Goal: Task Accomplishment & Management: Complete application form

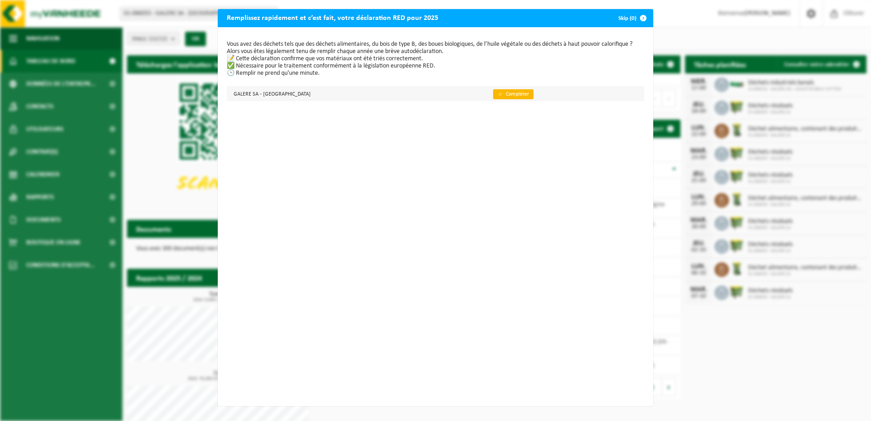
click at [493, 95] on link "👉 Compléter" at bounding box center [513, 94] width 40 height 10
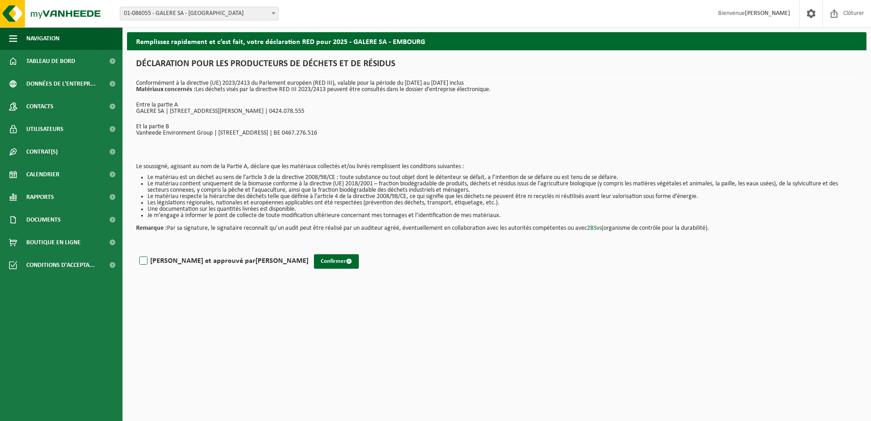
click at [141, 262] on label "Lu et approuvé par ANNE-SOPHIE HALLET" at bounding box center [222, 261] width 171 height 14
click at [308, 250] on input "Lu et approuvé par ANNE-SOPHIE HALLET" at bounding box center [308, 249] width 0 height 0
checkbox input "true"
click at [314, 264] on button "Confirmer" at bounding box center [336, 261] width 45 height 15
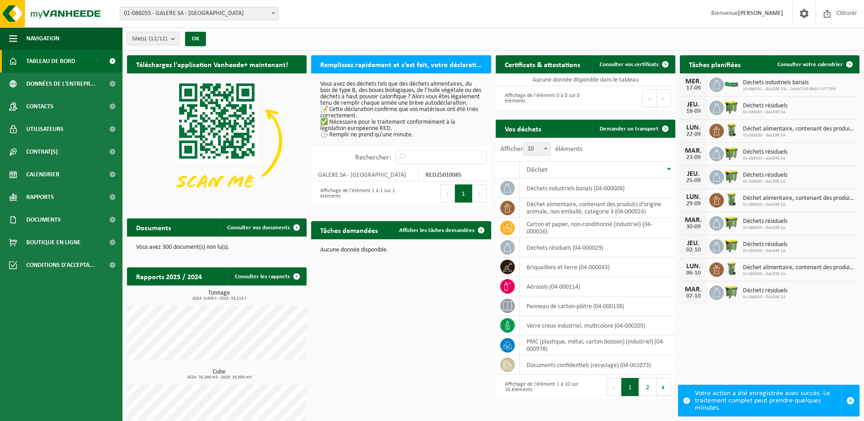
click at [182, 14] on span "01-086055 - GALERE SA - [GEOGRAPHIC_DATA]" at bounding box center [199, 13] width 158 height 13
click at [379, 98] on p "Vous avez des déchets tels que des déchets alimentaires, du bois de type B, des…" at bounding box center [400, 109] width 161 height 57
click at [470, 203] on button "1" at bounding box center [464, 194] width 18 height 18
click at [447, 107] on p "Vous avez des déchets tels que des déchets alimentaires, du bois de type B, des…" at bounding box center [400, 109] width 161 height 57
click at [418, 156] on div "Rechercher:" at bounding box center [420, 157] width 141 height 23
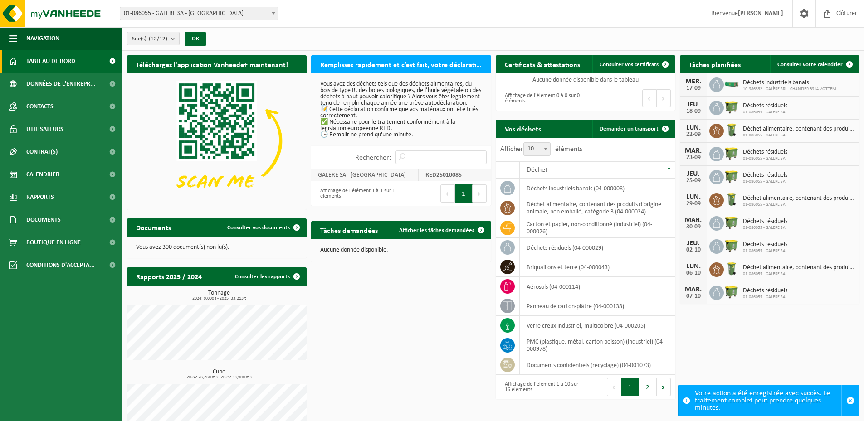
click at [415, 175] on td "GALERE SA - [GEOGRAPHIC_DATA]" at bounding box center [364, 175] width 107 height 13
click at [382, 181] on td "GALERE SA - [GEOGRAPHIC_DATA]" at bounding box center [364, 175] width 107 height 13
click at [376, 161] on label "Rechercher:" at bounding box center [373, 157] width 36 height 7
click at [395, 163] on input "Rechercher:" at bounding box center [440, 158] width 91 height 14
click at [355, 95] on p "Vous avez des déchets tels que des déchets alimentaires, du bois de type B, des…" at bounding box center [400, 109] width 161 height 57
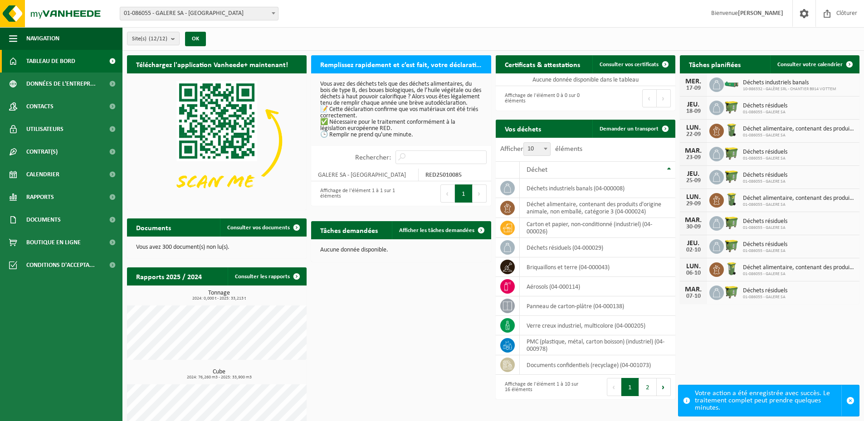
drag, startPoint x: 355, startPoint y: 95, endPoint x: 350, endPoint y: 68, distance: 26.7
click at [350, 68] on h2 "Remplissez rapidement et c’est fait, votre déclaration RED pour 2025" at bounding box center [401, 64] width 180 height 18
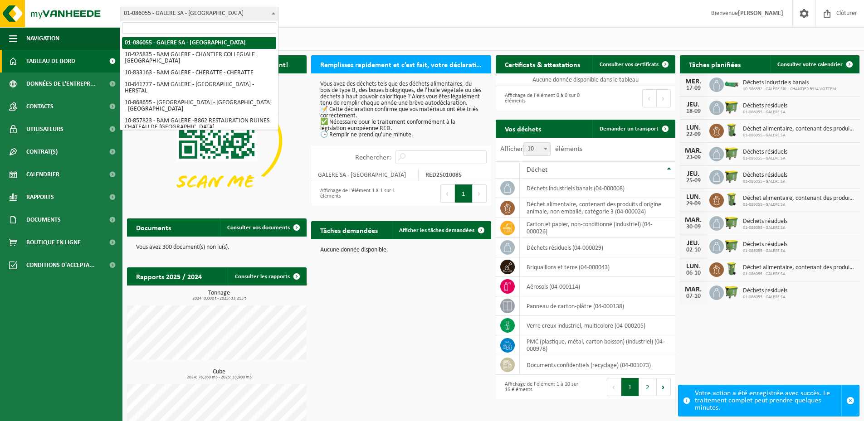
click at [172, 13] on span "01-086055 - GALERE SA - [GEOGRAPHIC_DATA]" at bounding box center [199, 13] width 158 height 13
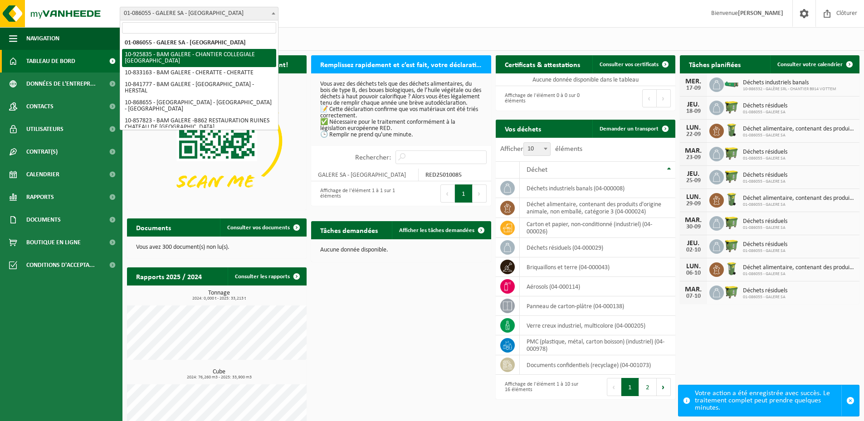
select select "132073"
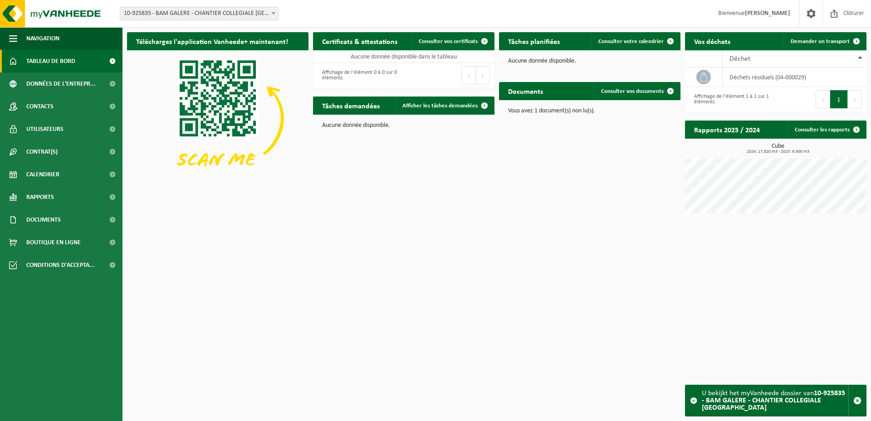
click at [250, 16] on span "10-925835 - BAM GALERE - CHANTIER COLLEGIALE [GEOGRAPHIC_DATA]" at bounding box center [199, 13] width 158 height 13
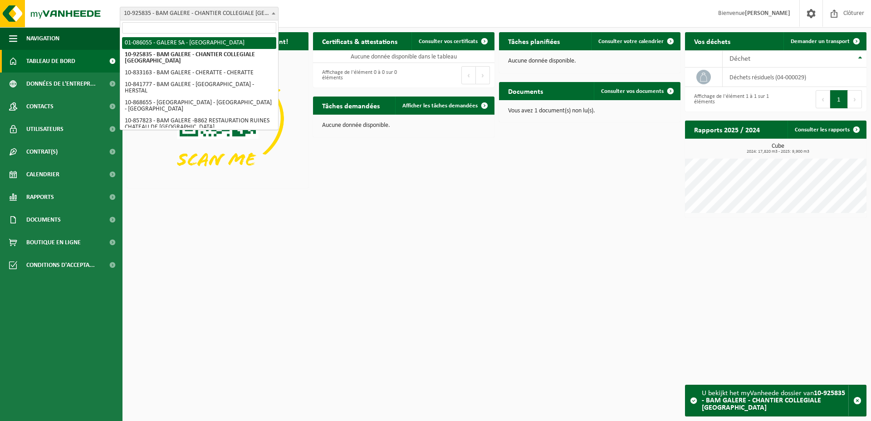
select select "92654"
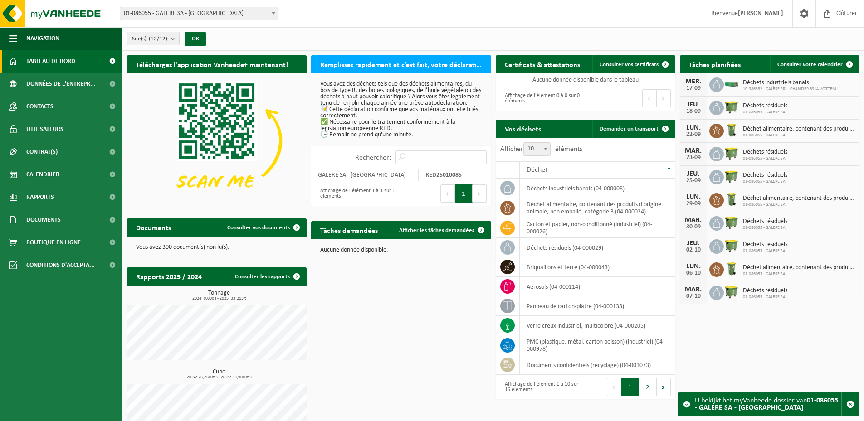
click at [702, 408] on strong "01-086055 - GALERE SA - [GEOGRAPHIC_DATA]" at bounding box center [766, 404] width 143 height 15
click at [847, 403] on span "button" at bounding box center [850, 404] width 8 height 8
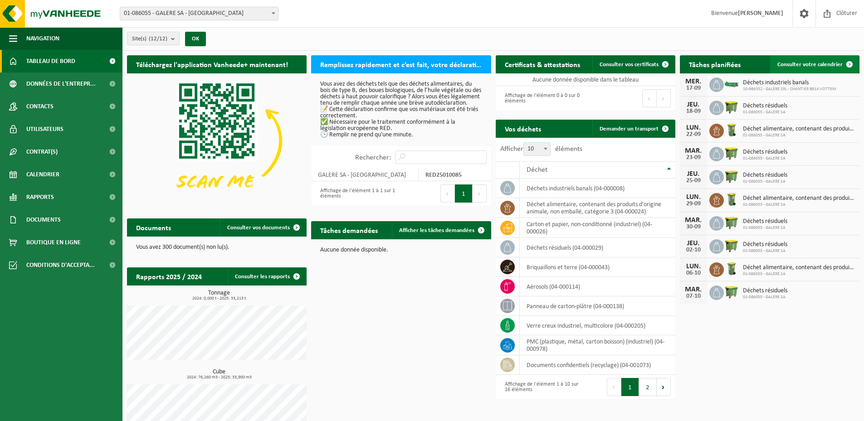
click at [802, 64] on span "Consulter votre calendrier" at bounding box center [809, 65] width 65 height 6
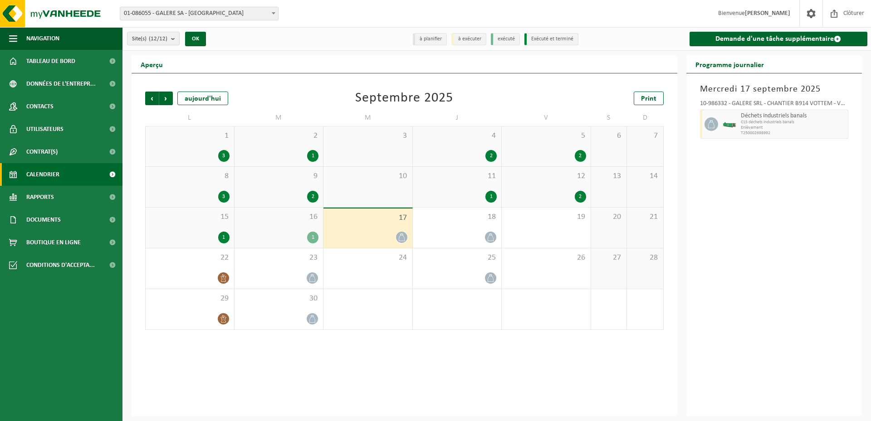
click at [167, 14] on span "01-086055 - GALERE SA - [GEOGRAPHIC_DATA]" at bounding box center [199, 13] width 158 height 13
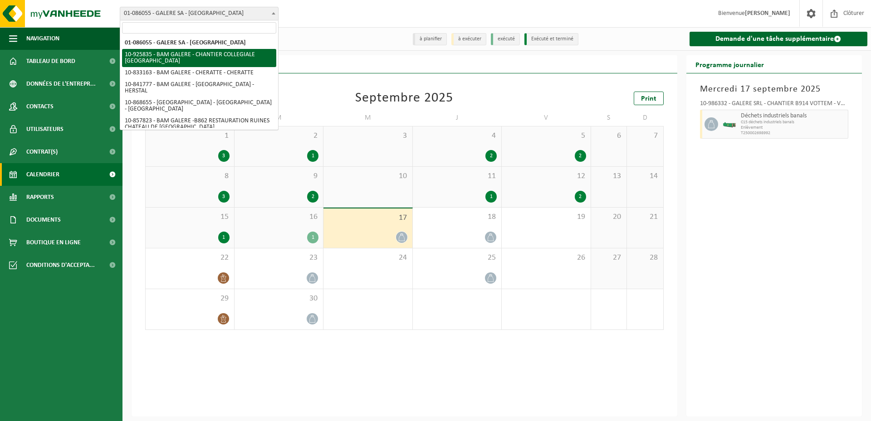
select select "132073"
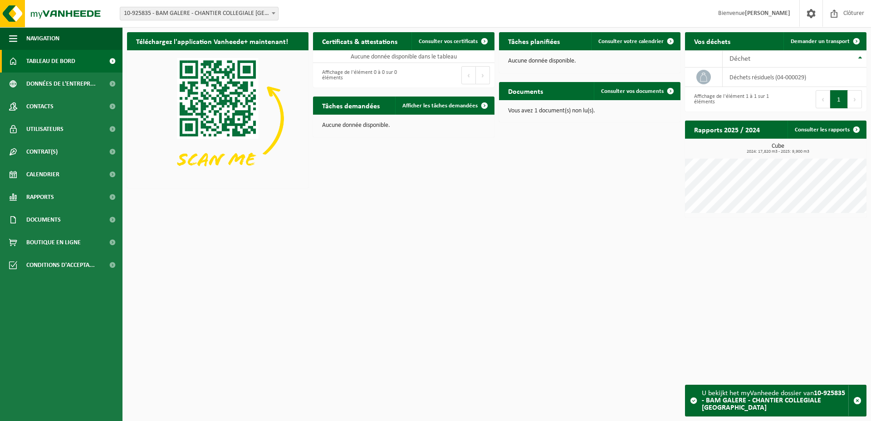
click at [171, 7] on span "10-925835 - BAM GALERE - CHANTIER COLLEGIALE [GEOGRAPHIC_DATA]" at bounding box center [199, 14] width 159 height 14
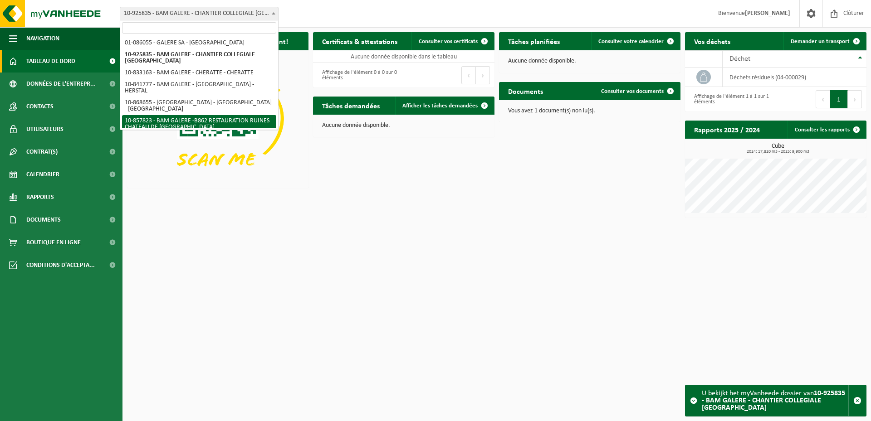
scroll to position [45, 0]
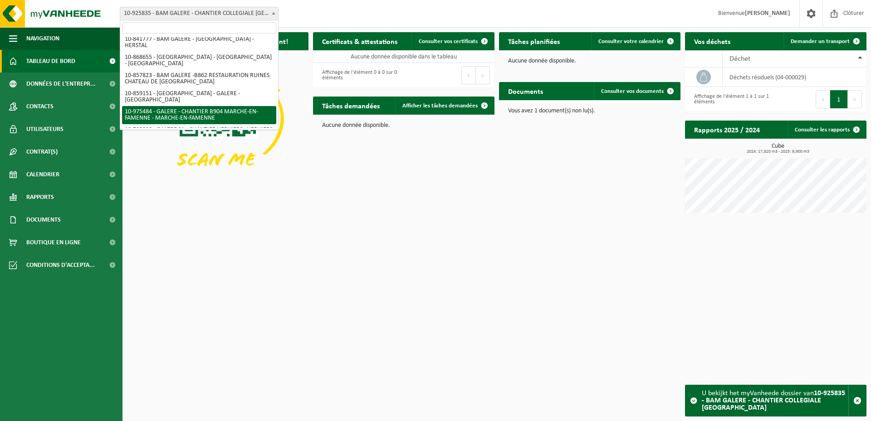
select select "158240"
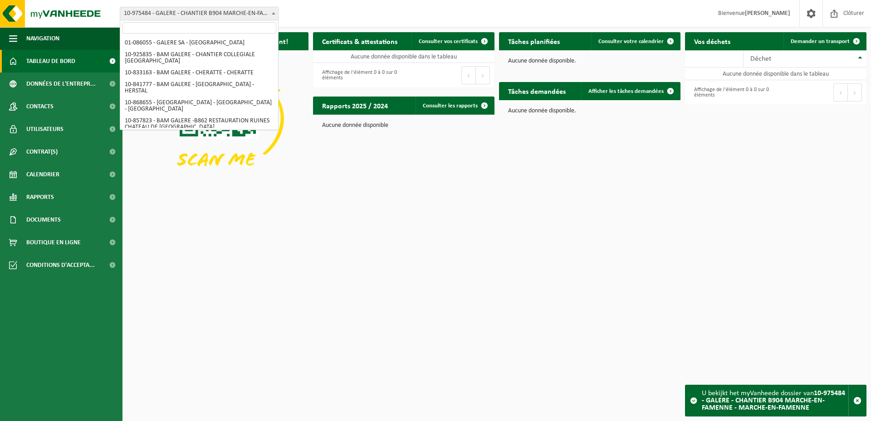
scroll to position [59, 0]
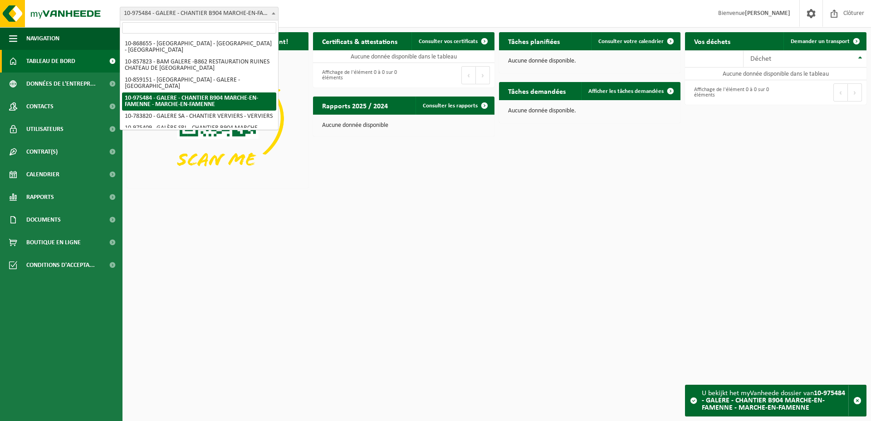
click at [181, 14] on span "10-975484 - GALERE - CHANTIER B904 MARCHE-EN-FAMENNE - MARCHE-EN-FAMENNE" at bounding box center [199, 13] width 158 height 13
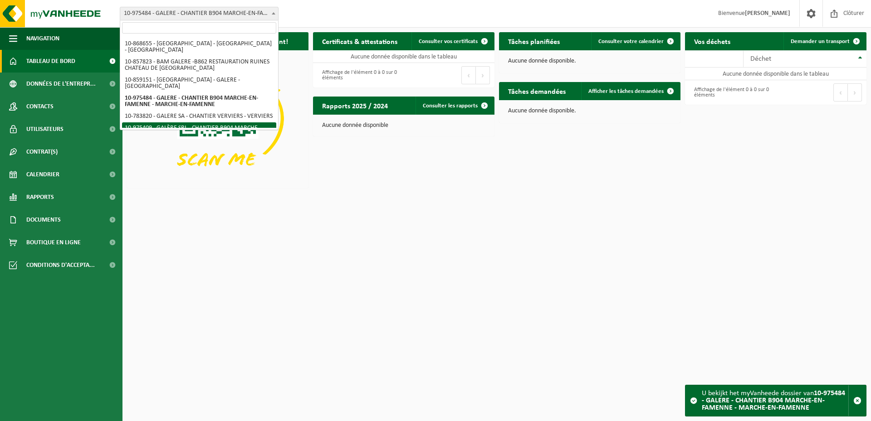
select select "158191"
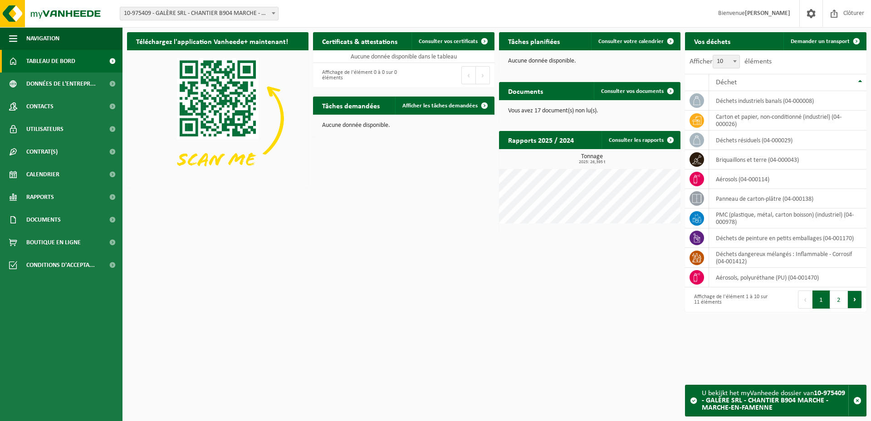
click at [852, 303] on button "Suivant" at bounding box center [854, 300] width 14 height 18
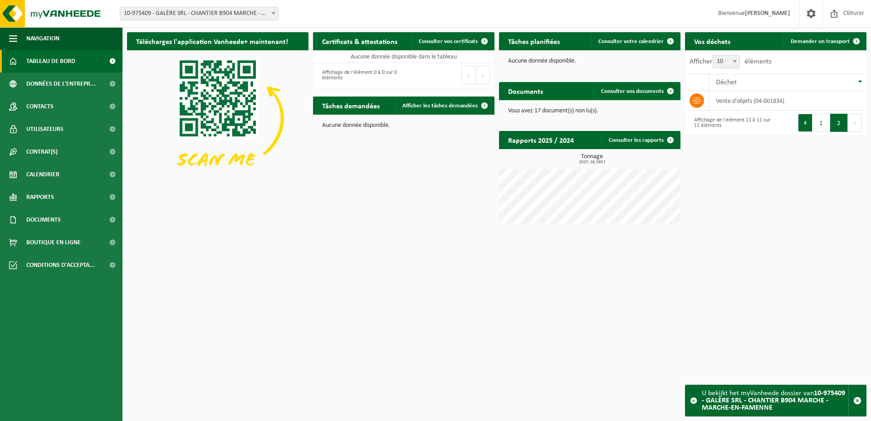
click at [801, 124] on button "Précédent" at bounding box center [805, 123] width 15 height 18
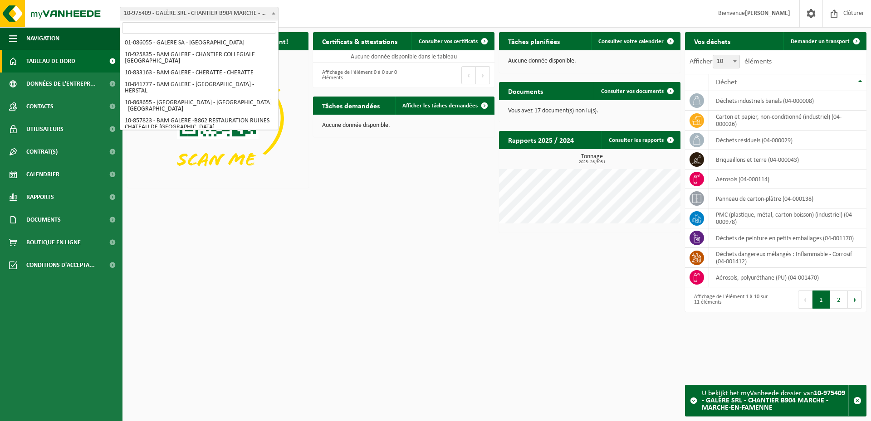
click at [190, 9] on span "10-975409 - GALÈRE SRL - CHANTIER B904 MARCHE - MARCHE-EN-FAMENNE" at bounding box center [199, 13] width 158 height 13
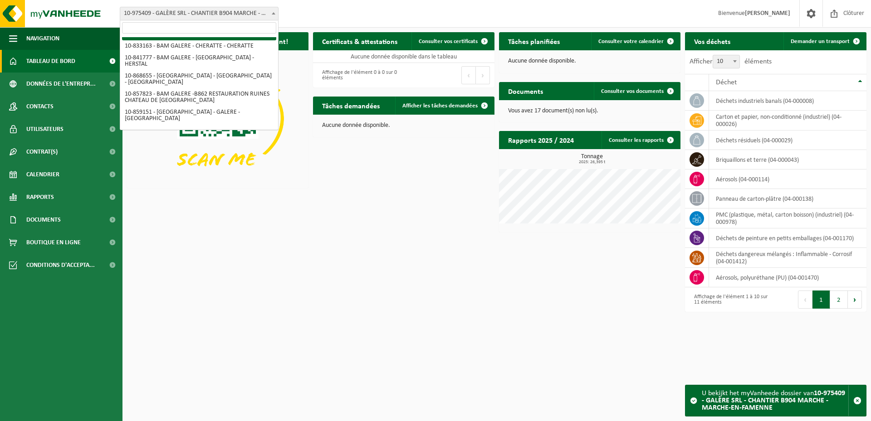
scroll to position [101, 0]
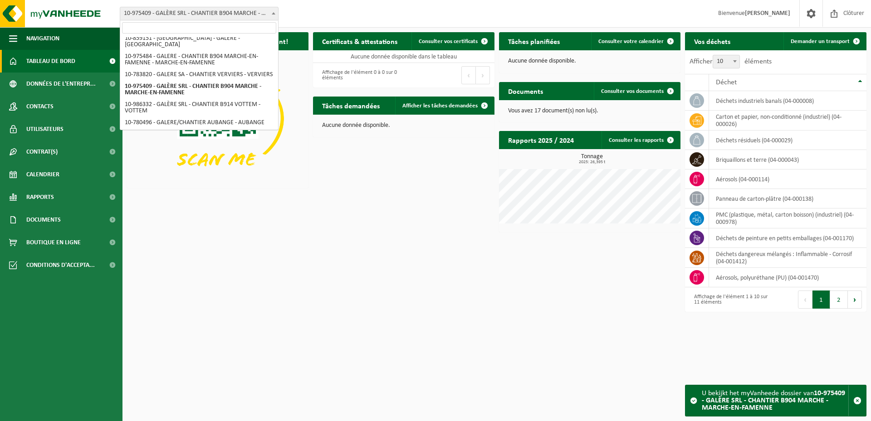
select select "158113"
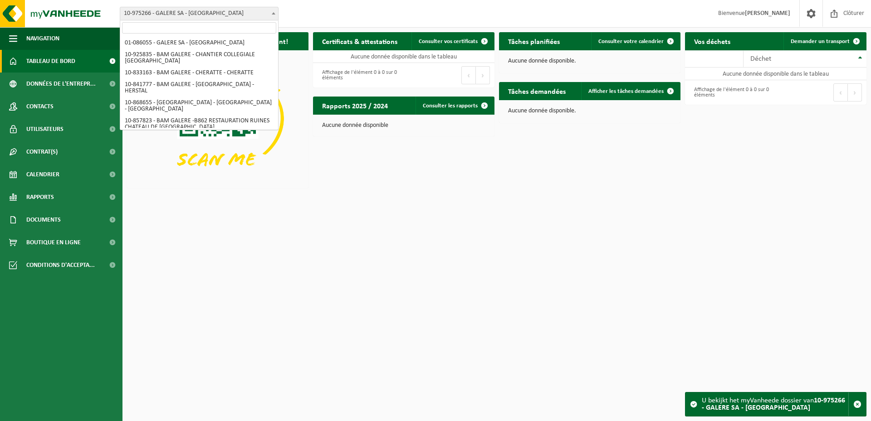
scroll to position [101, 0]
click at [273, 14] on b at bounding box center [274, 13] width 4 height 2
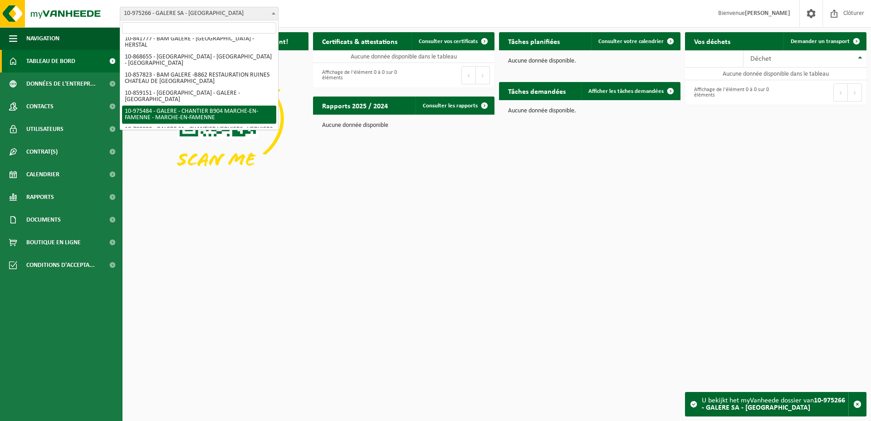
scroll to position [0, 0]
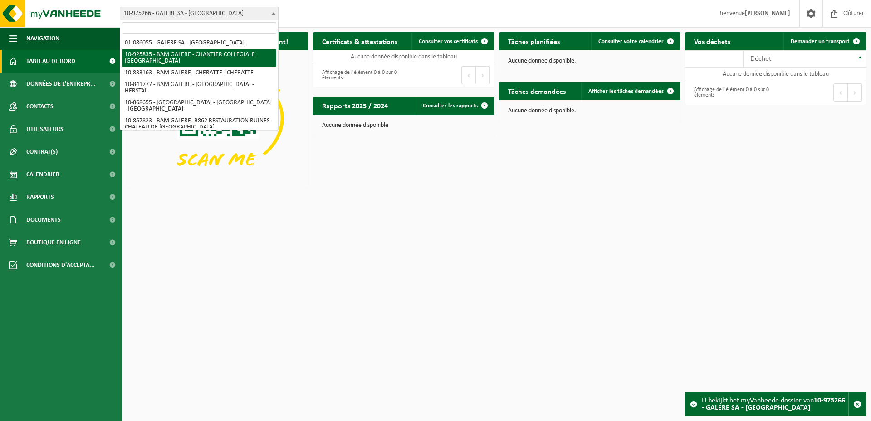
click at [319, 207] on html "Site: 01-086055 - GALERE SA - EMBOURG 10-925835 - BAM GALERE - CHANTIER COLLEGI…" at bounding box center [435, 210] width 871 height 421
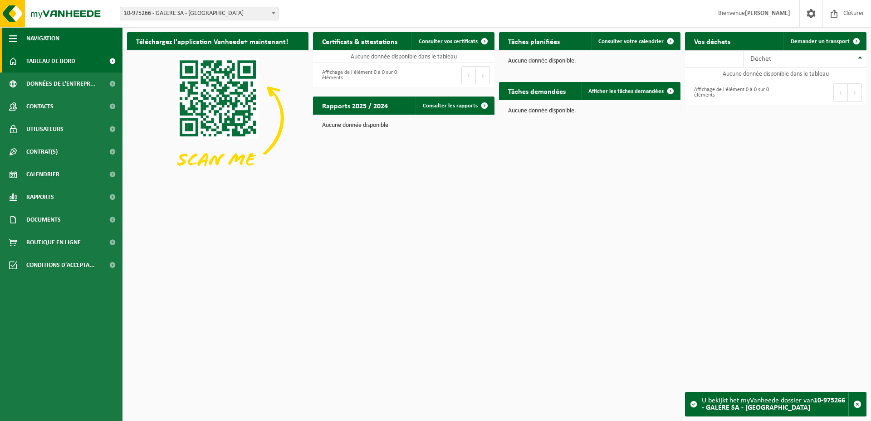
click at [18, 40] on button "Navigation" at bounding box center [61, 38] width 122 height 23
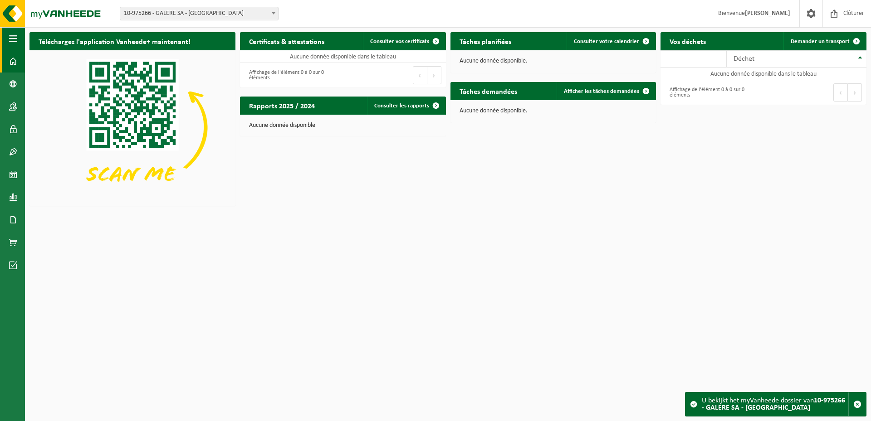
click at [17, 40] on button "Navigation" at bounding box center [12, 38] width 25 height 23
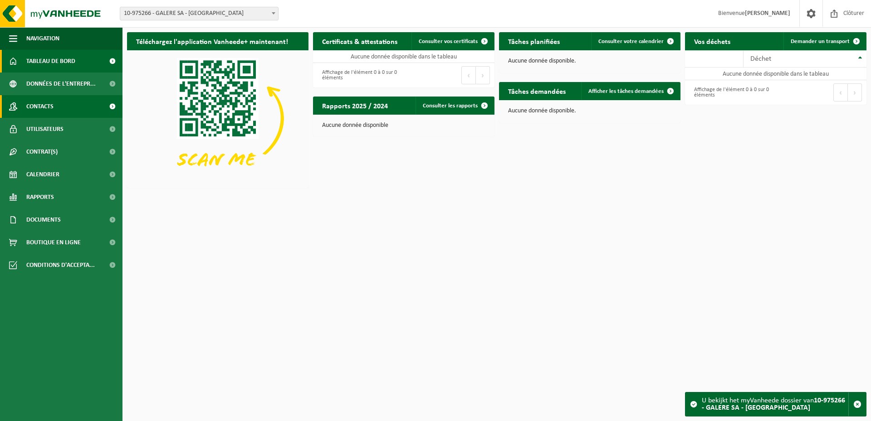
click at [95, 105] on link "Contacts" at bounding box center [61, 106] width 122 height 23
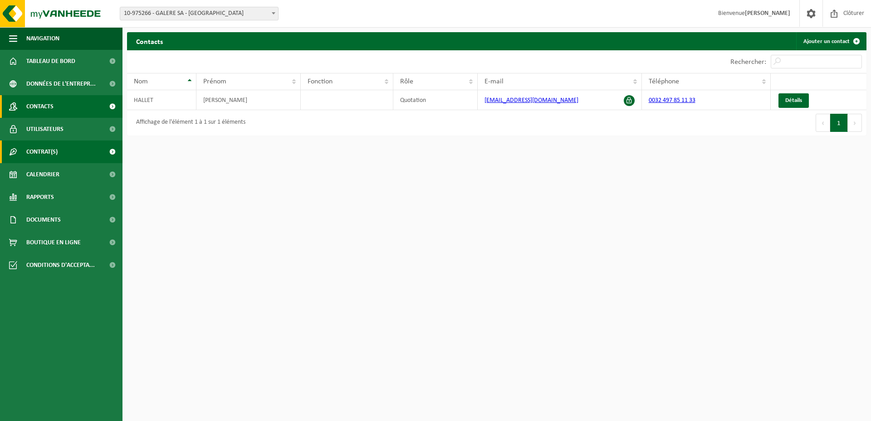
click at [95, 150] on link "Contrat(s)" at bounding box center [61, 152] width 122 height 23
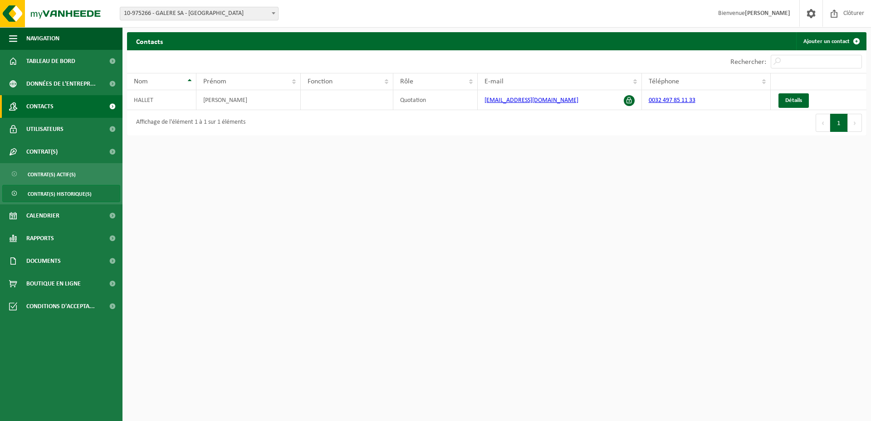
click at [89, 197] on span "Contrat(s) historique(s)" at bounding box center [60, 193] width 64 height 17
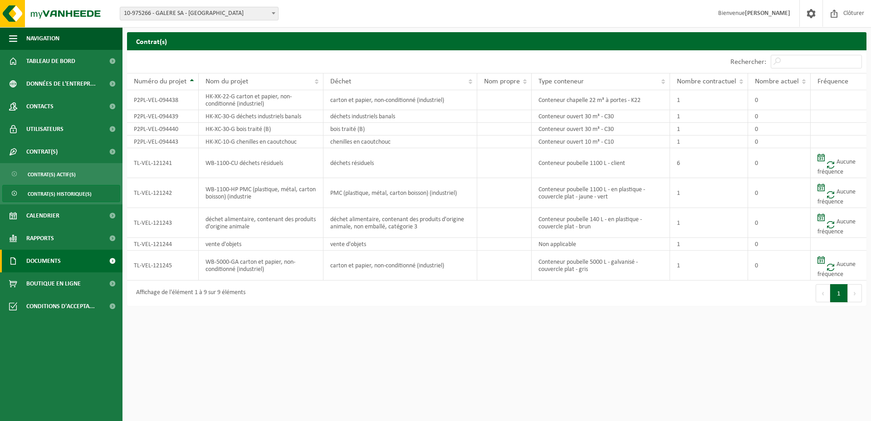
click at [78, 262] on link "Documents" at bounding box center [61, 261] width 122 height 23
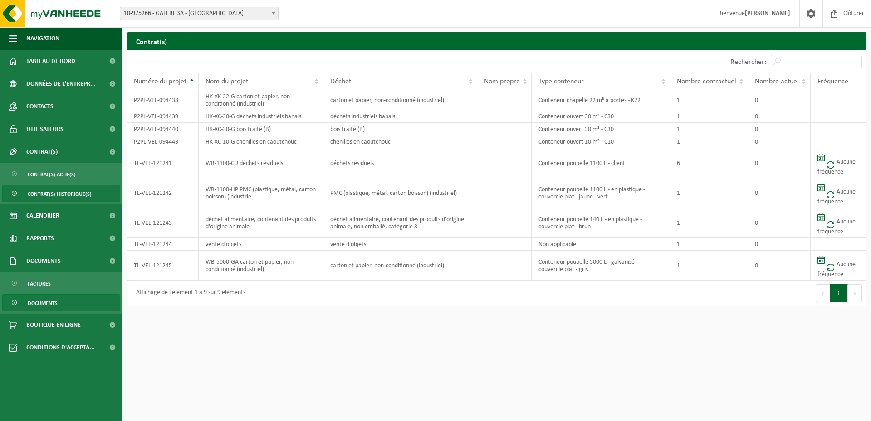
click at [77, 300] on link "Documents" at bounding box center [61, 302] width 118 height 17
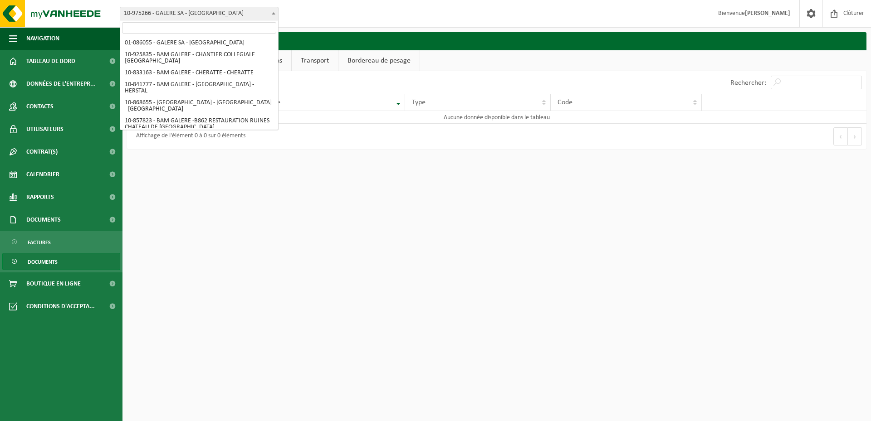
click at [177, 12] on span "10-975266 - GALERE SA - [GEOGRAPHIC_DATA]" at bounding box center [199, 13] width 158 height 13
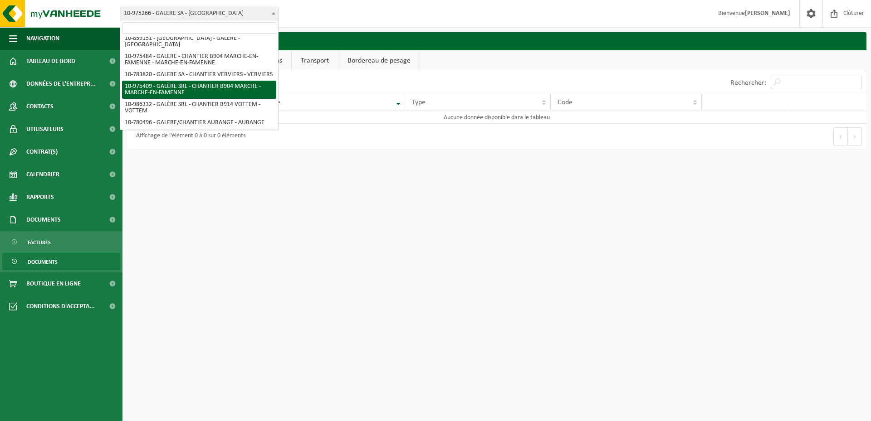
select select "158191"
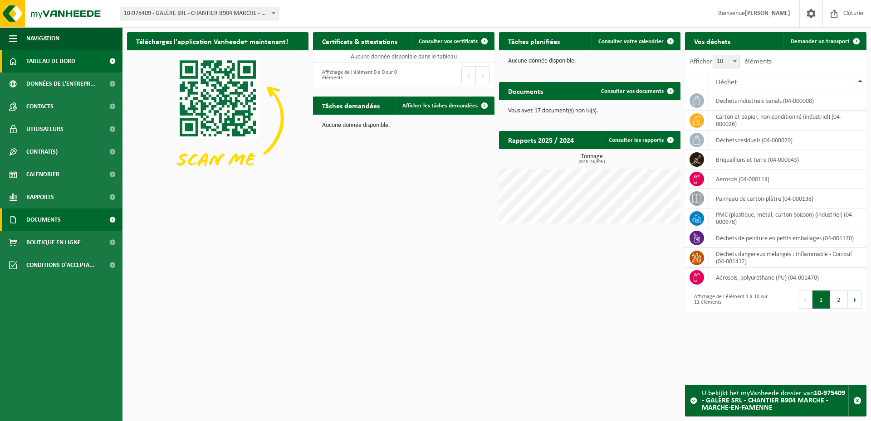
click at [62, 219] on link "Documents" at bounding box center [61, 220] width 122 height 23
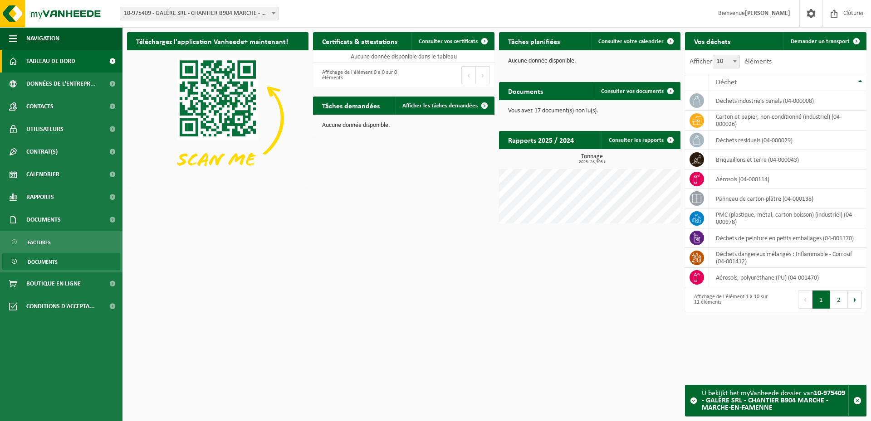
click at [70, 263] on link "Documents" at bounding box center [61, 261] width 118 height 17
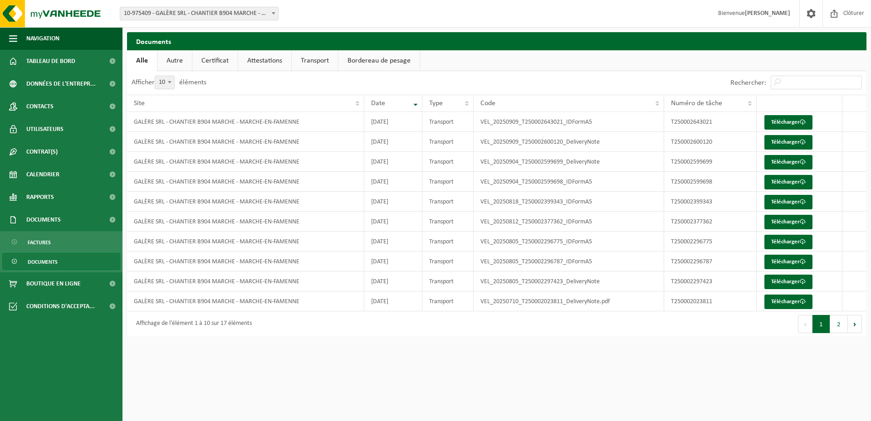
click at [269, 66] on link "Attestations" at bounding box center [264, 60] width 53 height 21
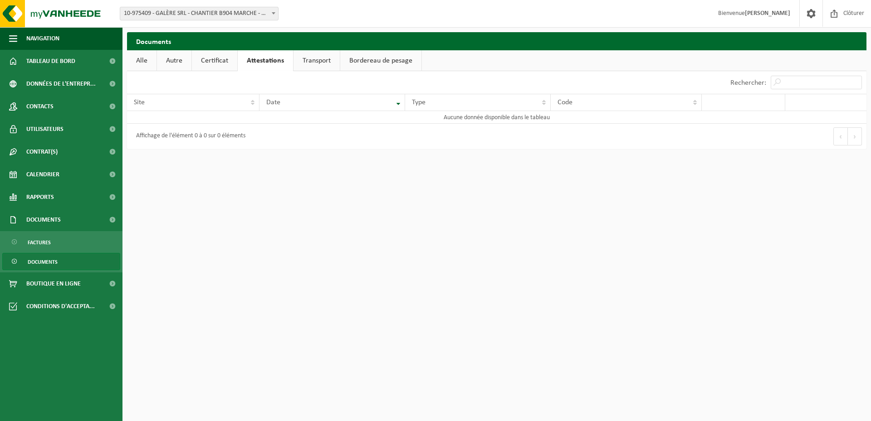
click at [147, 66] on link "Alle" at bounding box center [141, 60] width 29 height 21
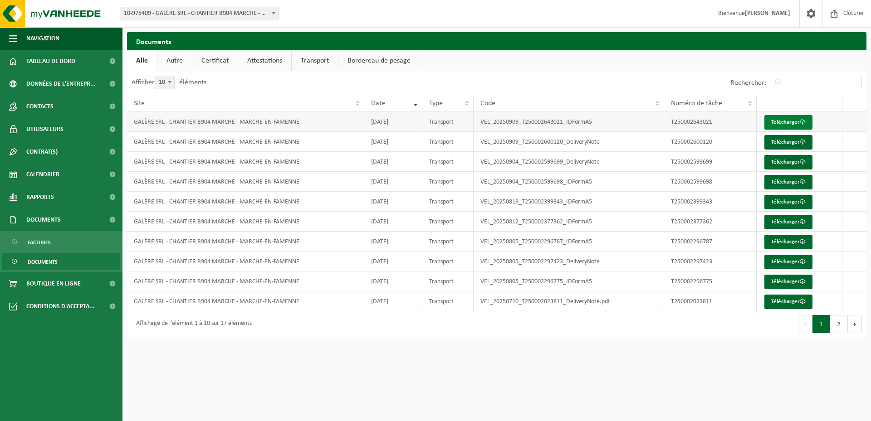
click at [783, 123] on link "Télécharger" at bounding box center [788, 122] width 48 height 15
click at [50, 261] on span "Documents" at bounding box center [43, 261] width 30 height 17
click at [45, 247] on span "Factures" at bounding box center [39, 242] width 23 height 17
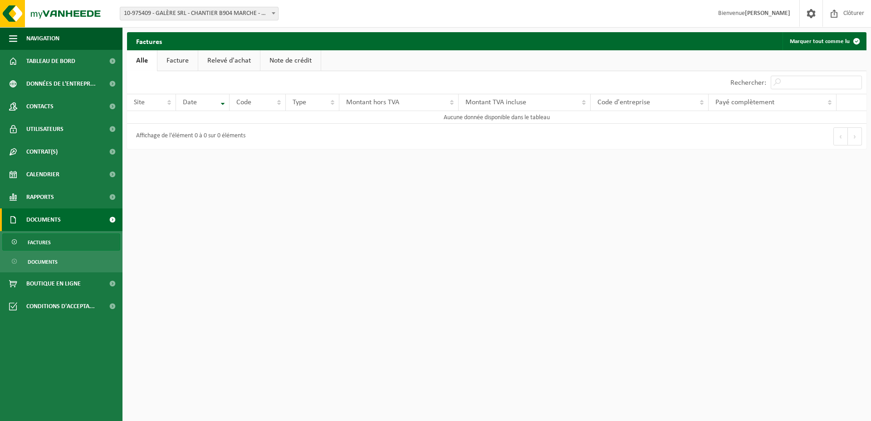
click at [181, 59] on link "Facture" at bounding box center [177, 60] width 40 height 21
click at [47, 199] on span "Rapports" at bounding box center [40, 197] width 28 height 23
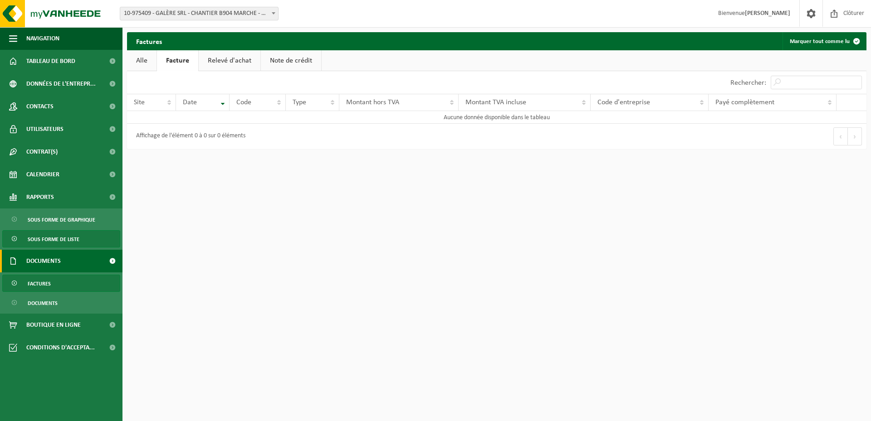
click at [46, 239] on span "Sous forme de liste" at bounding box center [54, 239] width 52 height 17
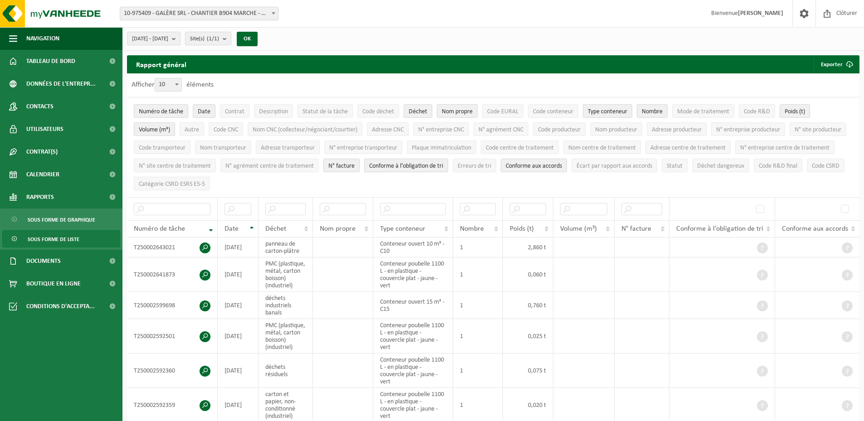
click at [443, 167] on span "Conforme à l’obligation de tri" at bounding box center [406, 166] width 74 height 7
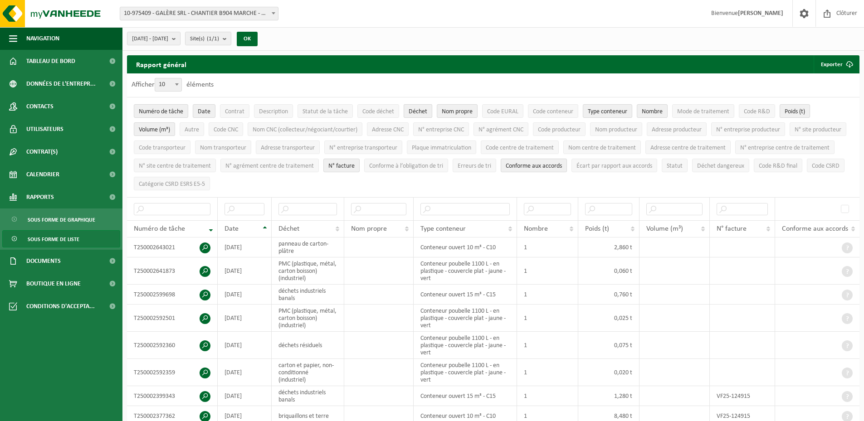
click at [422, 108] on span "Déchet" at bounding box center [418, 111] width 19 height 7
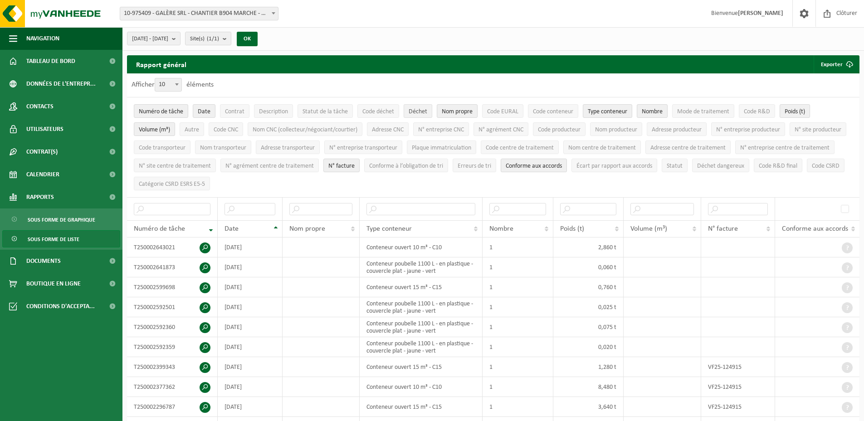
click at [422, 108] on span "Déchet" at bounding box center [418, 111] width 19 height 7
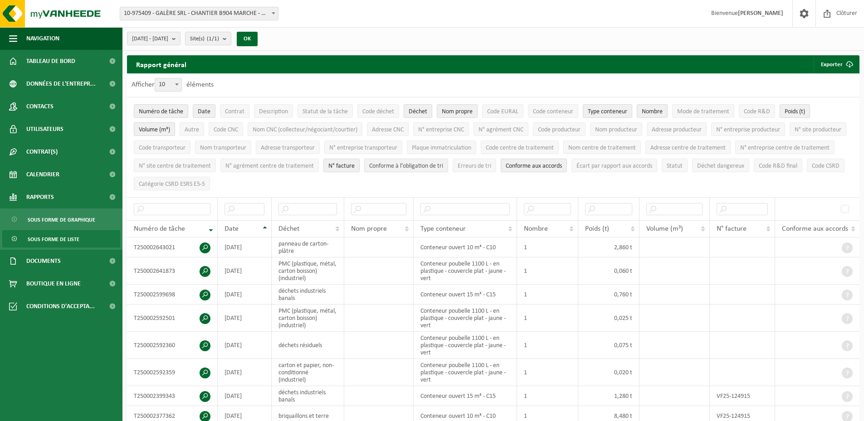
click at [443, 165] on span "Conforme à l’obligation de tri" at bounding box center [406, 166] width 74 height 7
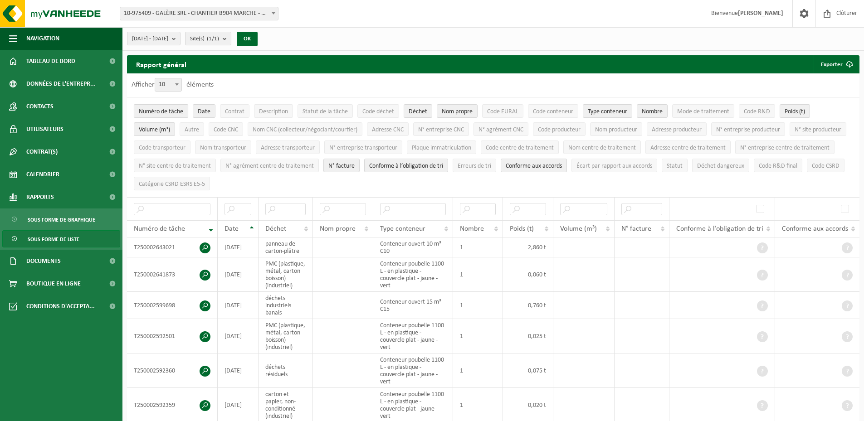
scroll to position [45, 0]
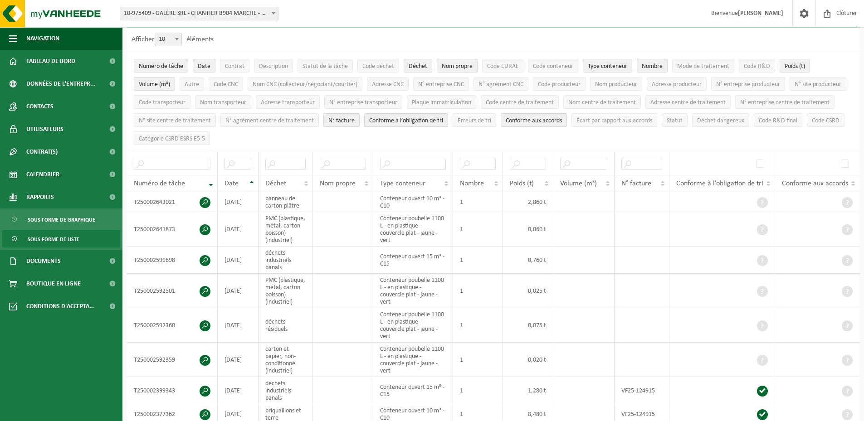
click at [53, 386] on ul "Navigation Clôturer Tableau de bord Données de l'entrepr... Contacts Utilisateu…" at bounding box center [61, 224] width 122 height 394
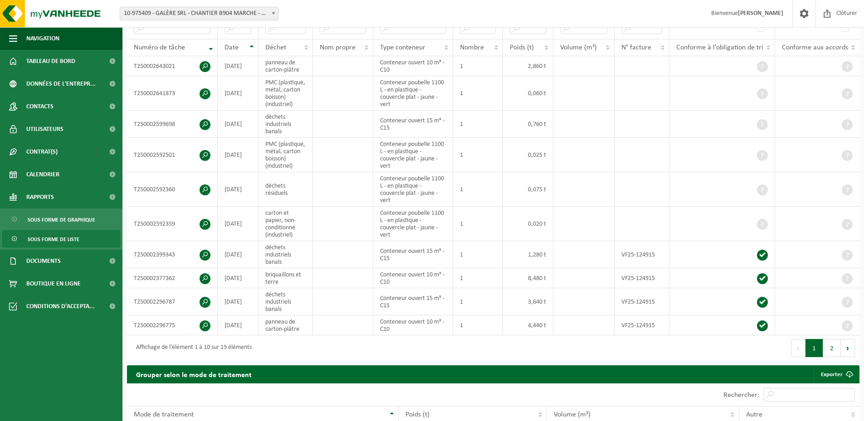
scroll to position [0, 0]
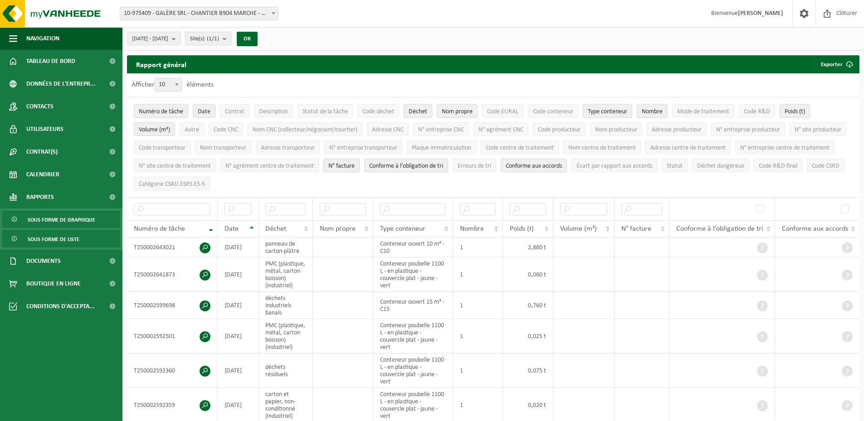
click at [50, 223] on span "Sous forme de graphique" at bounding box center [62, 219] width 68 height 17
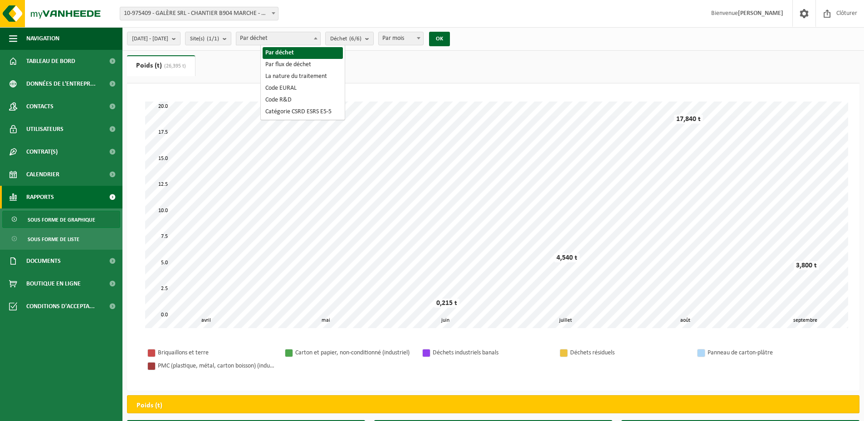
click at [277, 39] on span "Par déchet" at bounding box center [278, 38] width 84 height 13
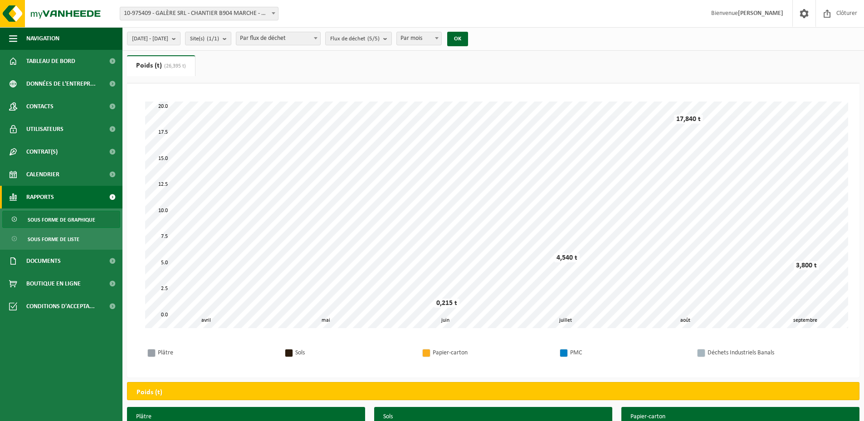
click at [293, 41] on span "Par flux de déchet" at bounding box center [278, 38] width 84 height 13
select select "1"
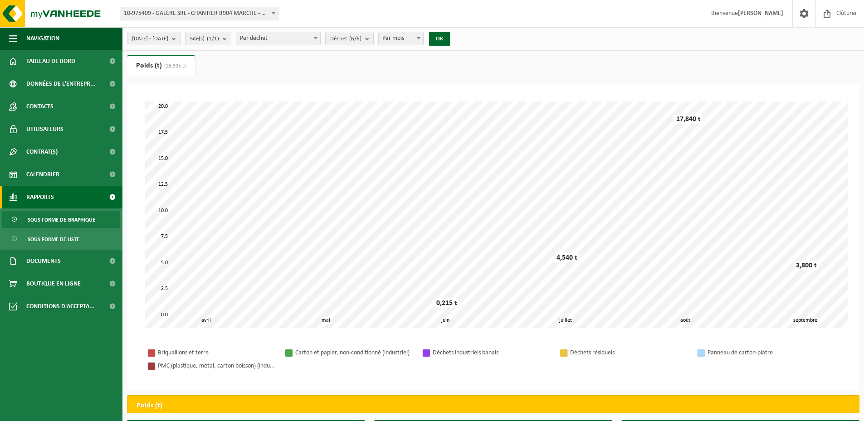
click at [414, 36] on span "Par mois" at bounding box center [401, 38] width 44 height 13
click at [79, 218] on span "Sous forme de graphique" at bounding box center [62, 219] width 68 height 17
click at [69, 234] on span "Sous forme de liste" at bounding box center [54, 239] width 52 height 17
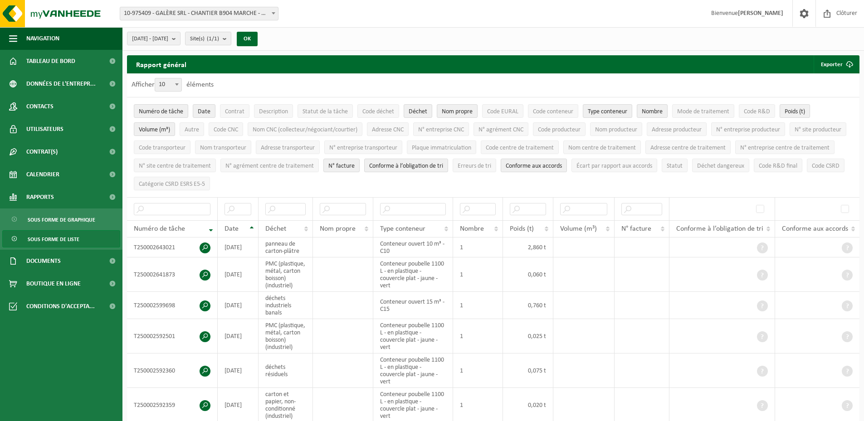
click at [181, 84] on span at bounding box center [176, 84] width 9 height 12
click at [181, 78] on select "10 25 50 100" at bounding box center [170, 78] width 27 height 0
select select "50"
click at [600, 111] on span "Type conteneur" at bounding box center [607, 111] width 39 height 7
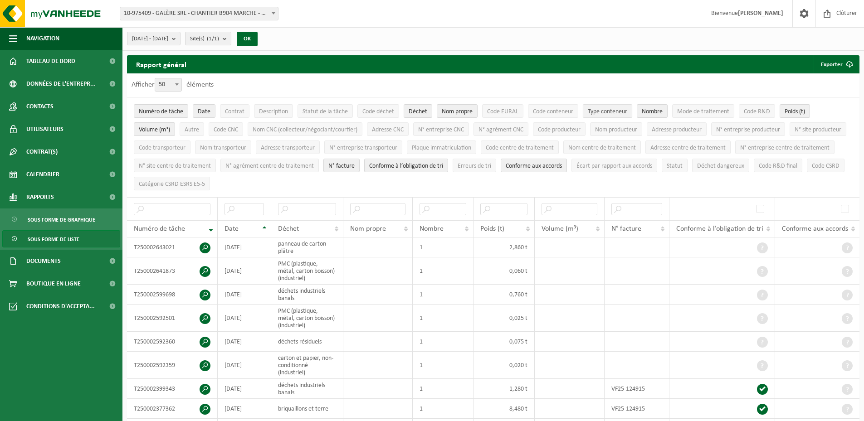
click at [600, 111] on span "Type conteneur" at bounding box center [607, 111] width 39 height 7
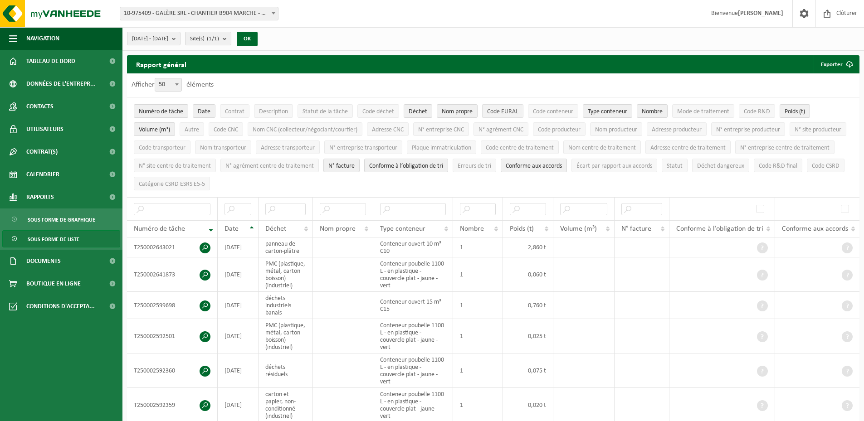
click at [506, 108] on span "Code EURAL" at bounding box center [502, 111] width 31 height 7
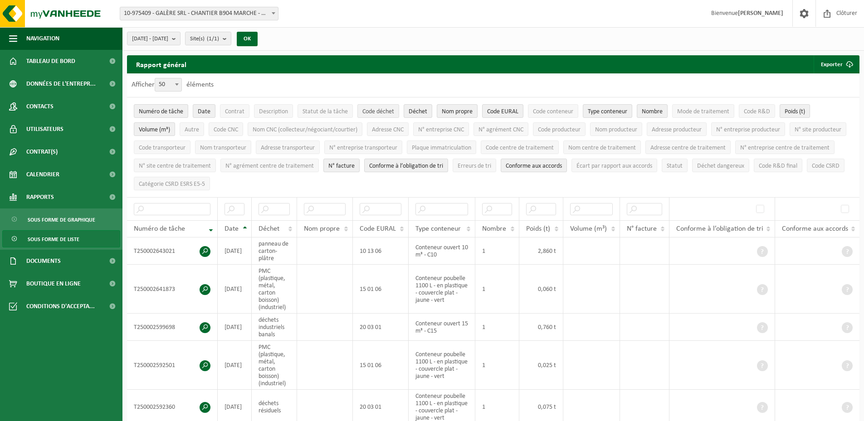
click at [374, 114] on span "Code déchet" at bounding box center [378, 111] width 32 height 7
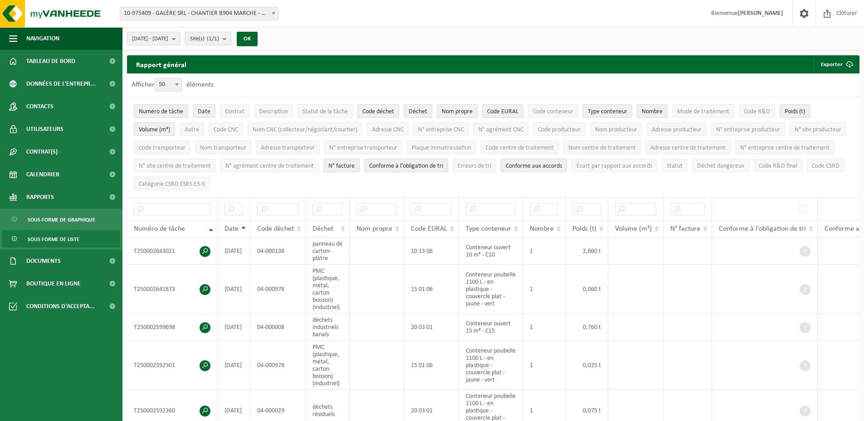
click at [374, 113] on span "Code déchet" at bounding box center [378, 111] width 32 height 7
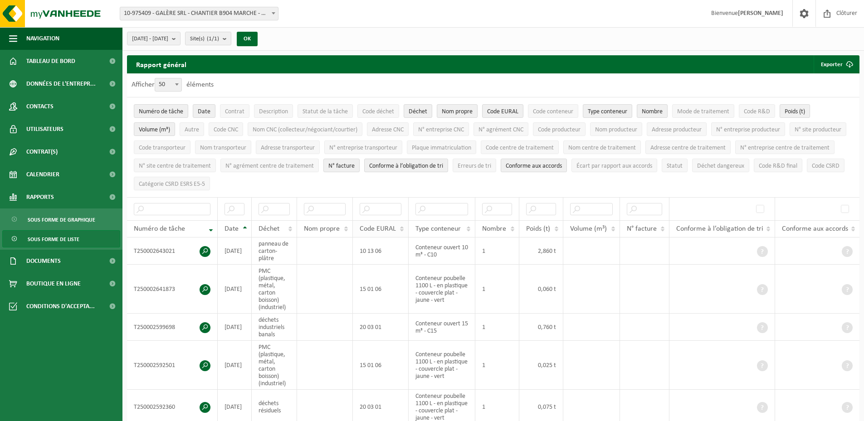
click at [404, 228] on th "Code EURAL" at bounding box center [381, 228] width 56 height 17
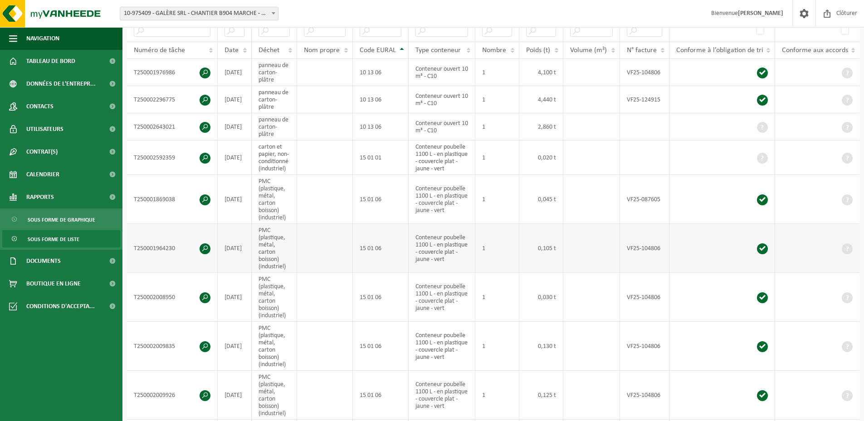
scroll to position [45, 0]
